Goal: Transaction & Acquisition: Download file/media

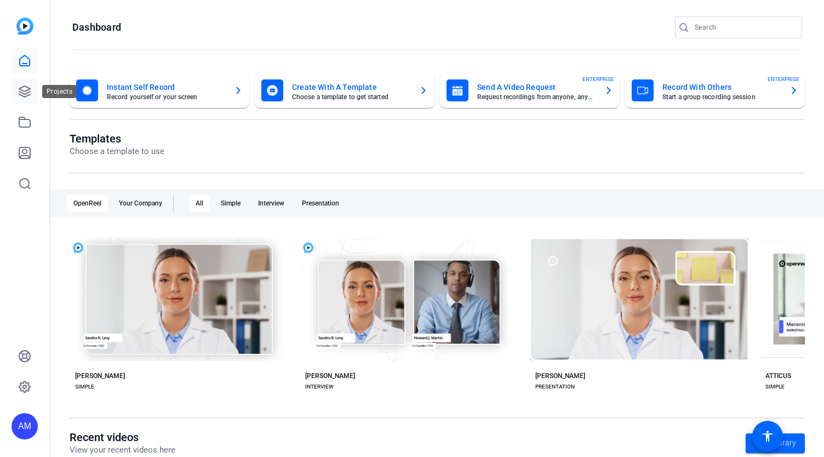
click at [14, 87] on link at bounding box center [25, 91] width 26 height 26
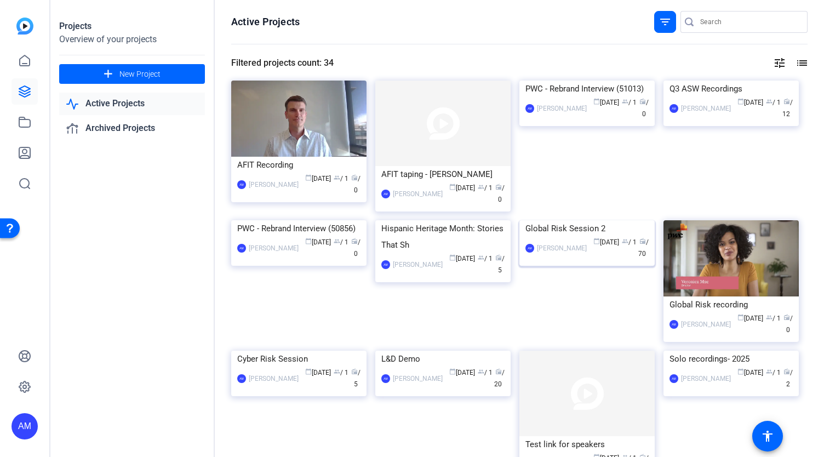
click at [629, 220] on img at bounding box center [587, 220] width 135 height 0
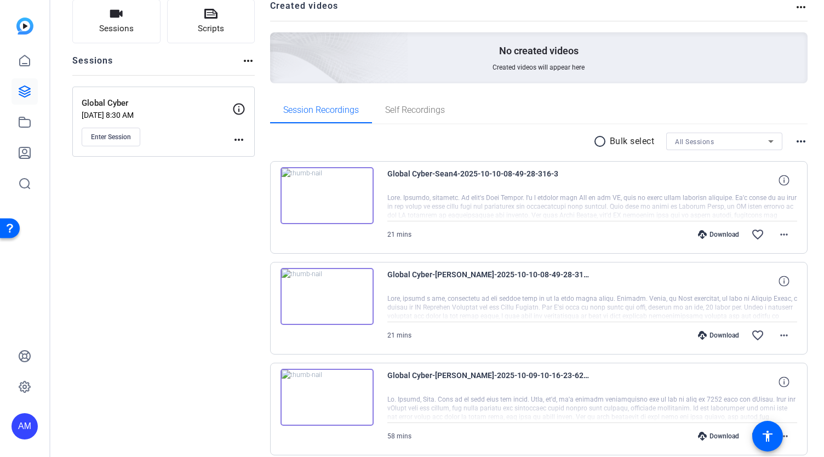
scroll to position [79, 0]
click at [778, 236] on mat-icon "more_horiz" at bounding box center [784, 235] width 13 height 13
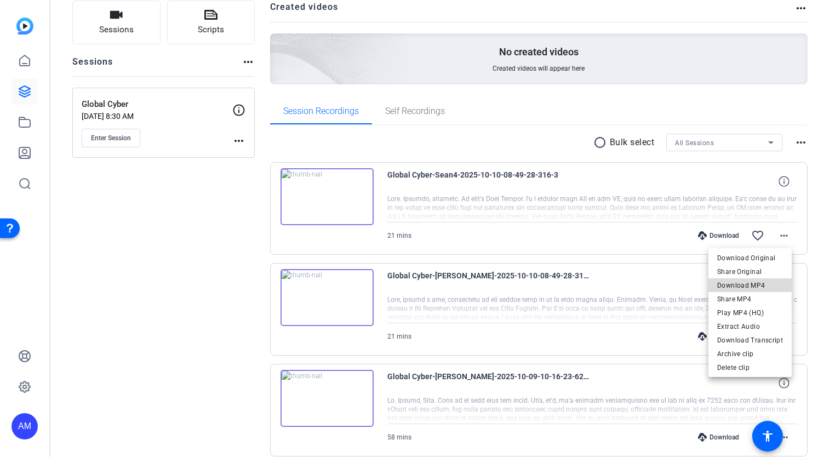
click at [756, 284] on span "Download MP4" at bounding box center [750, 285] width 66 height 13
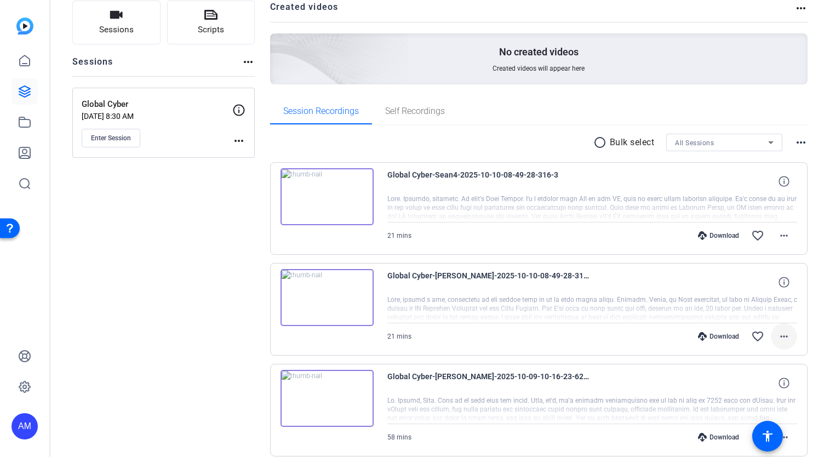
click at [779, 339] on mat-icon "more_horiz" at bounding box center [784, 336] width 13 height 13
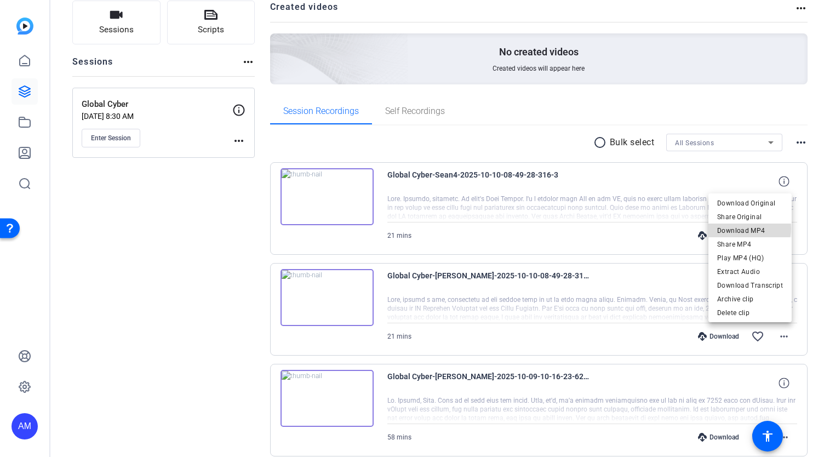
click at [748, 229] on span "Download MP4" at bounding box center [750, 230] width 66 height 13
